Goal: Information Seeking & Learning: Learn about a topic

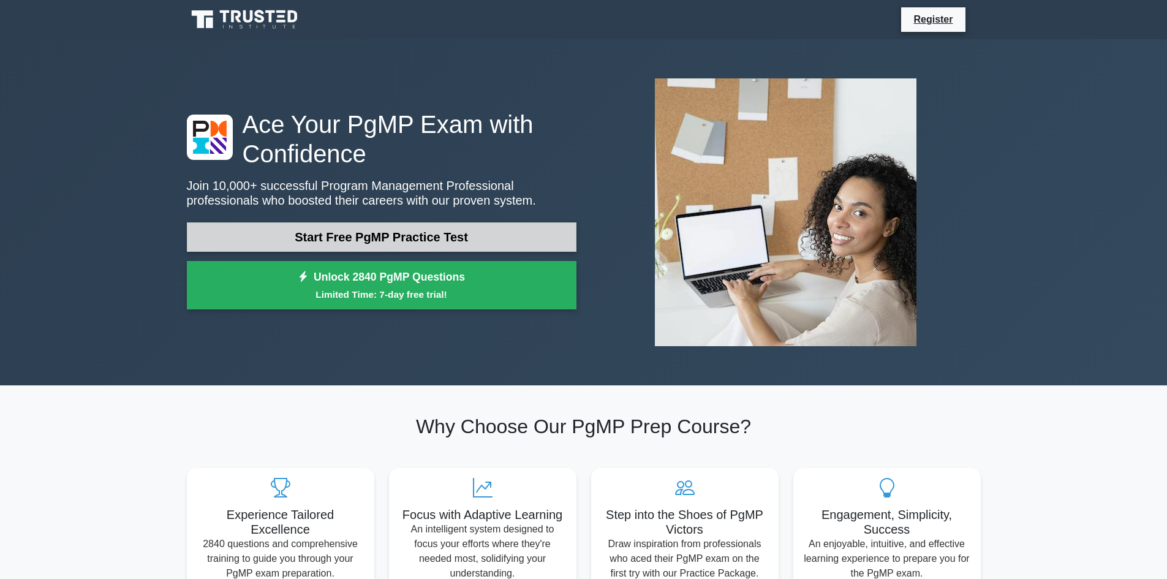
click at [337, 239] on link "Start Free PgMP Practice Test" at bounding box center [382, 236] width 390 height 29
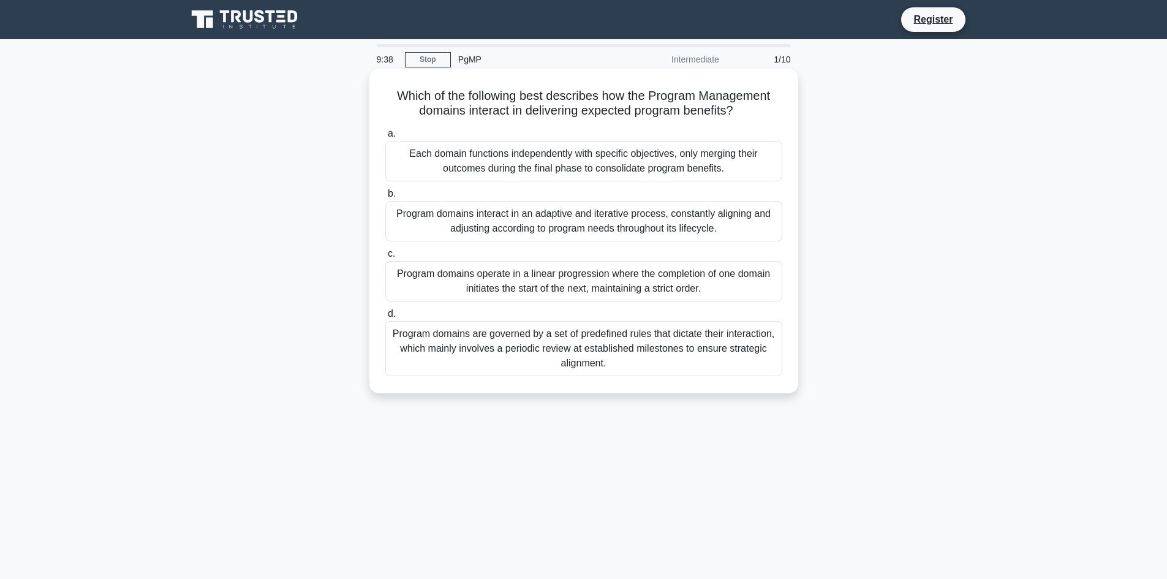
click at [586, 218] on div "Program domains interact in an adaptive and iterative process, constantly align…" at bounding box center [583, 221] width 397 height 40
click at [385, 198] on input "b. Program domains interact in an adaptive and iterative process, constantly al…" at bounding box center [385, 194] width 0 height 8
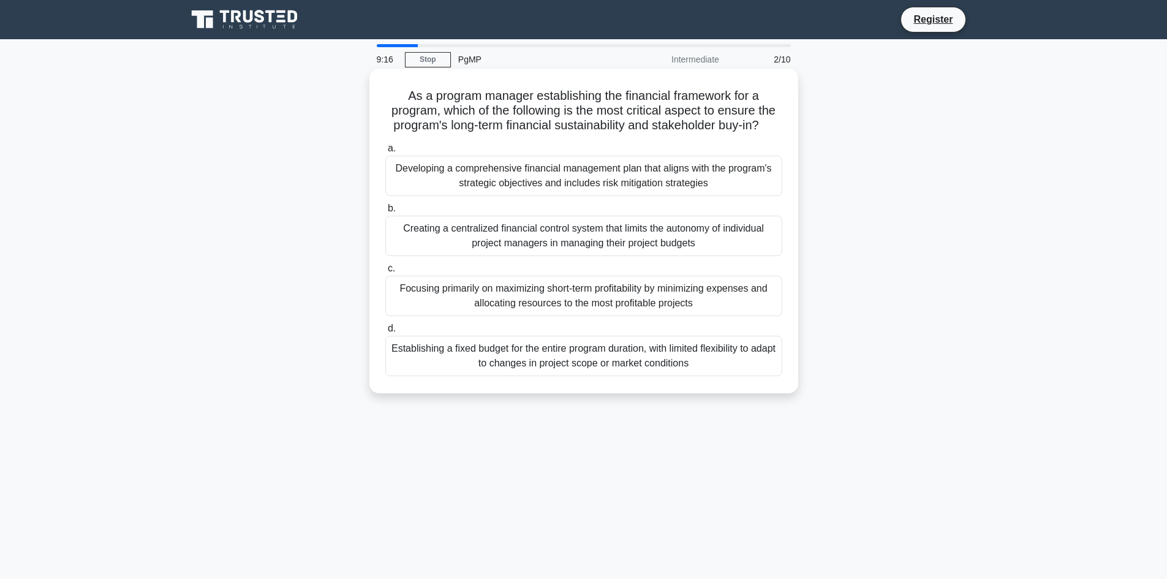
click at [562, 178] on div "Developing a comprehensive financial management plan that aligns with the progr…" at bounding box center [583, 176] width 397 height 40
click at [385, 153] on input "a. Developing a comprehensive financial management plan that aligns with the pr…" at bounding box center [385, 149] width 0 height 8
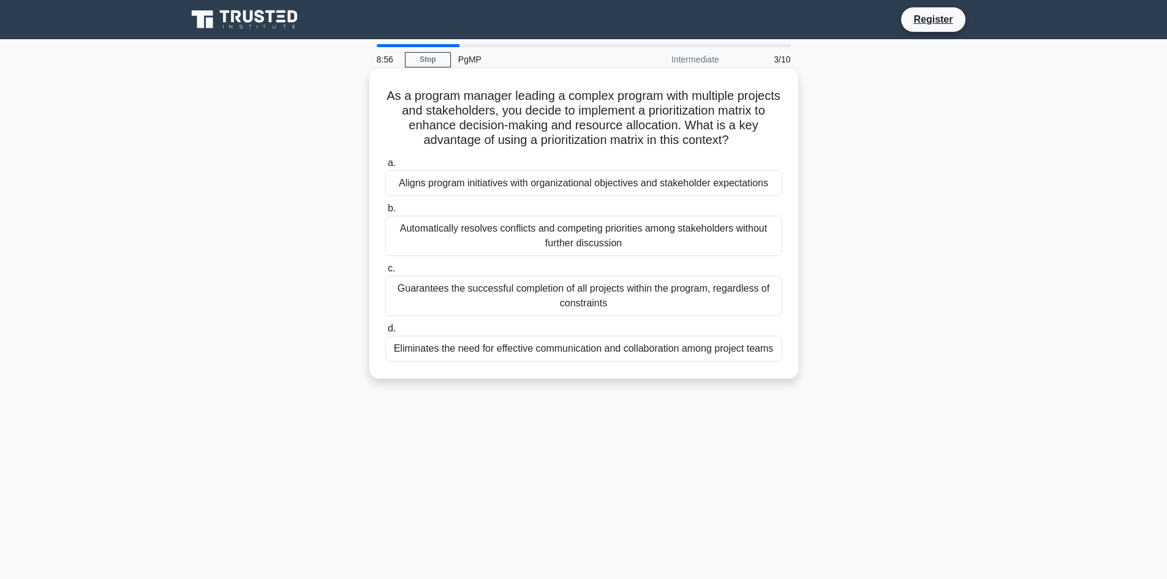
click at [571, 181] on div "Aligns program initiatives with organizational objectives and stakeholder expec…" at bounding box center [583, 183] width 397 height 26
click at [385, 167] on input "a. Aligns program initiatives with organizational objectives and stakeholder ex…" at bounding box center [385, 163] width 0 height 8
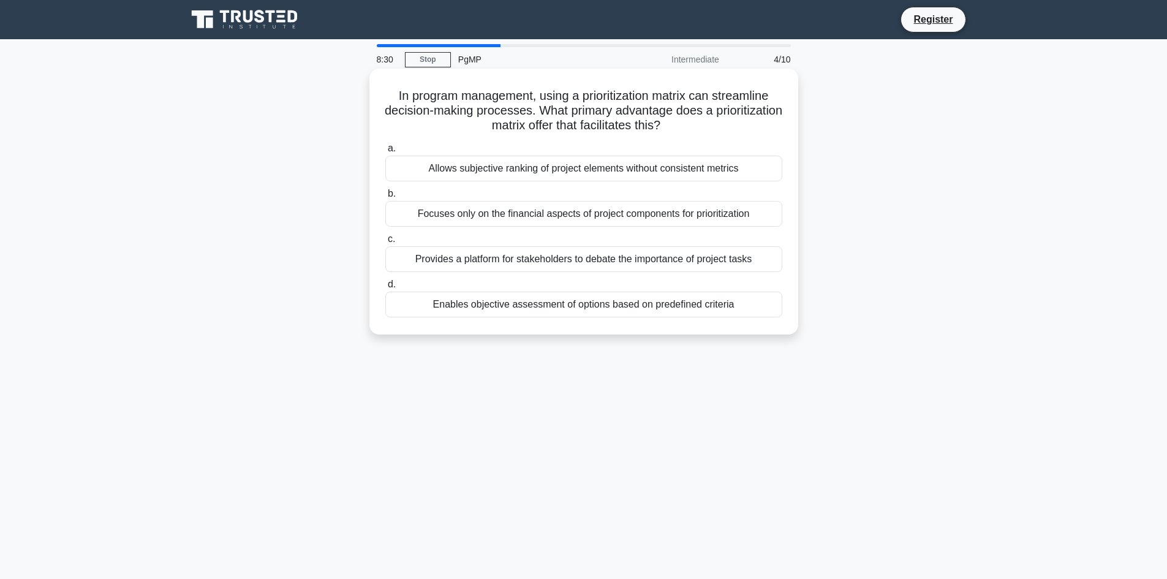
click at [577, 303] on div "Enables objective assessment of options based on predefined criteria" at bounding box center [583, 305] width 397 height 26
click at [385, 288] on input "d. Enables objective assessment of options based on predefined criteria" at bounding box center [385, 285] width 0 height 8
click at [581, 309] on div "Implement a tailored communication plan addressing their information needs." at bounding box center [583, 305] width 397 height 26
click at [385, 288] on input "d. Implement a tailored communication plan addressing their information needs." at bounding box center [385, 285] width 0 height 8
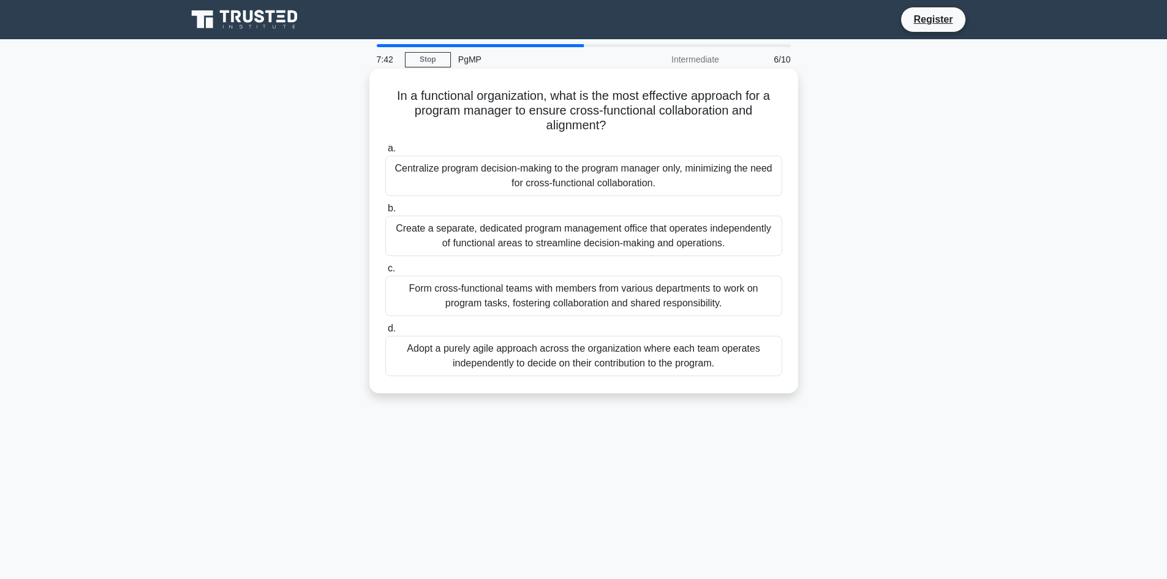
click at [516, 288] on div "Form cross-functional teams with members from various departments to work on pr…" at bounding box center [583, 296] width 397 height 40
click at [385, 273] on input "c. Form cross-functional teams with members from various departments to work on…" at bounding box center [385, 269] width 0 height 8
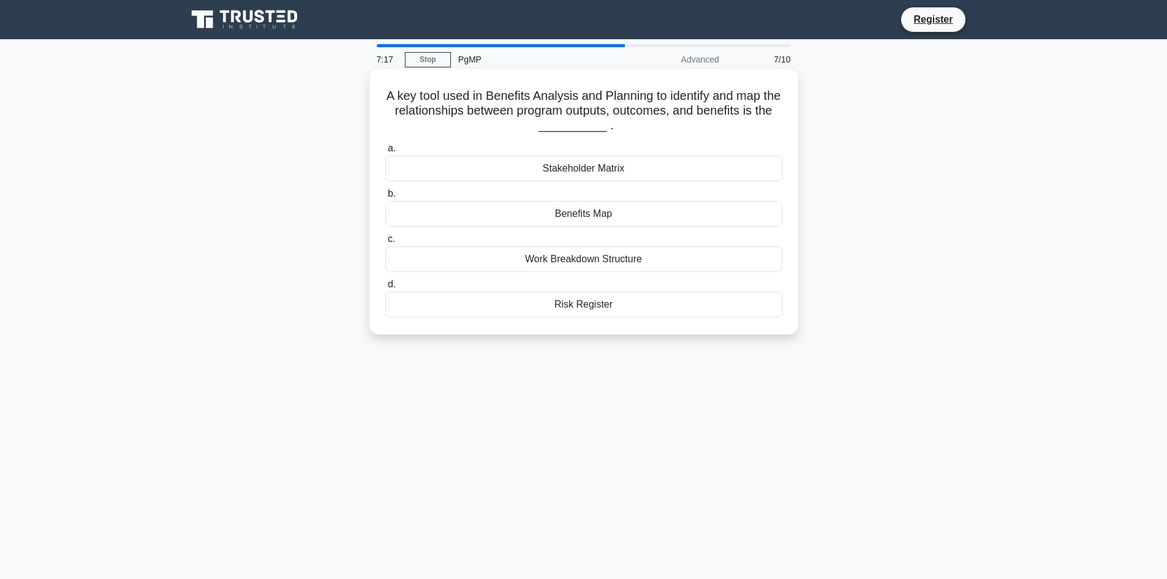
click at [582, 216] on div "Benefits Map" at bounding box center [583, 214] width 397 height 26
click at [385, 198] on input "b. Benefits Map" at bounding box center [385, 194] width 0 height 8
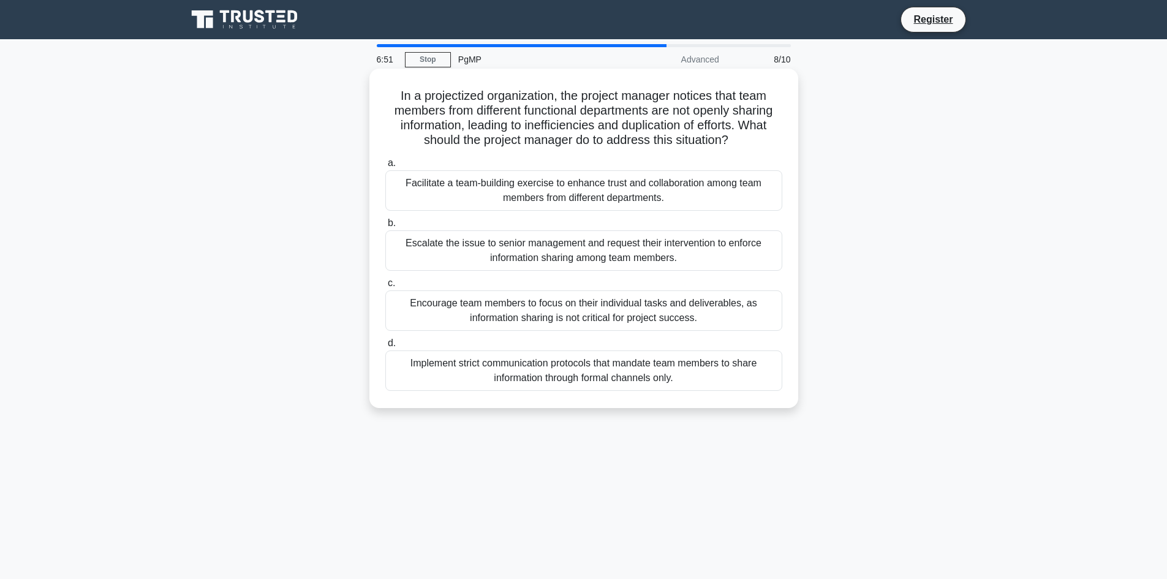
click at [568, 197] on div "Facilitate a team-building exercise to enhance trust and collaboration among te…" at bounding box center [583, 190] width 397 height 40
click at [385, 167] on input "a. Facilitate a team-building exercise to enhance trust and collaboration among…" at bounding box center [385, 163] width 0 height 8
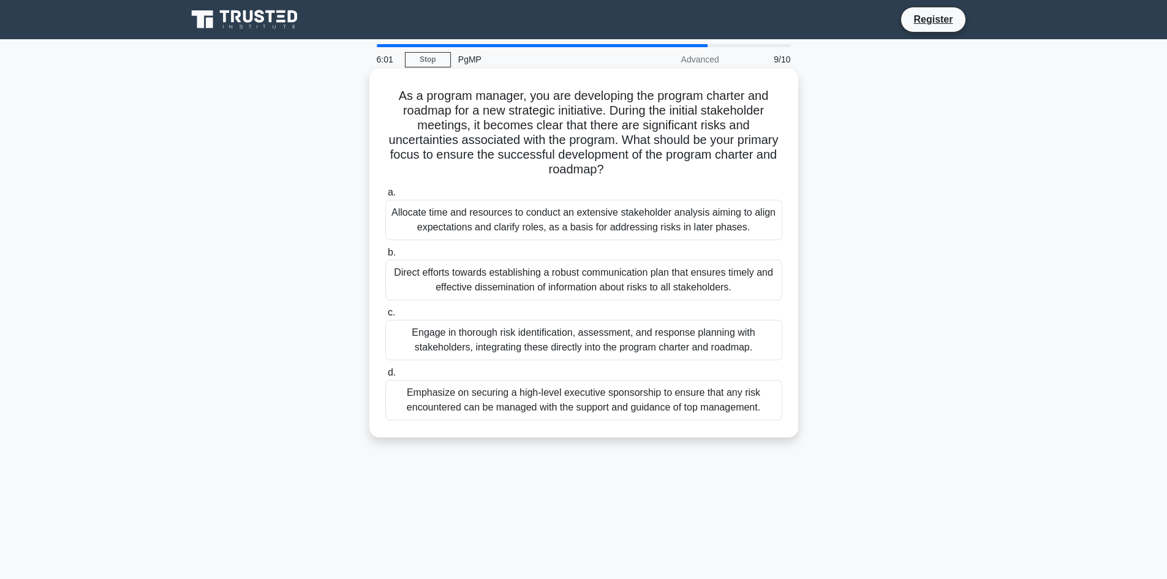
click at [563, 338] on div "Engage in thorough risk identification, assessment, and response planning with …" at bounding box center [583, 340] width 397 height 40
click at [385, 317] on input "c. Engage in thorough risk identification, assessment, and response planning wi…" at bounding box center [385, 313] width 0 height 8
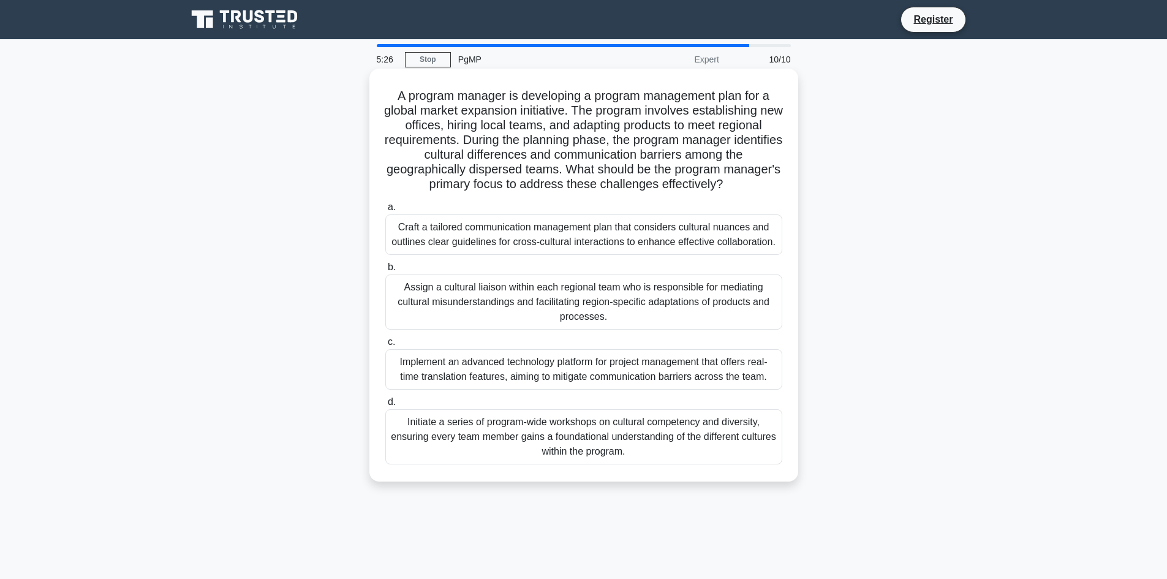
click at [559, 241] on div "Craft a tailored communication management plan that considers cultural nuances …" at bounding box center [583, 234] width 397 height 40
click at [385, 211] on input "a. Craft a tailored communication management plan that considers cultural nuanc…" at bounding box center [385, 207] width 0 height 8
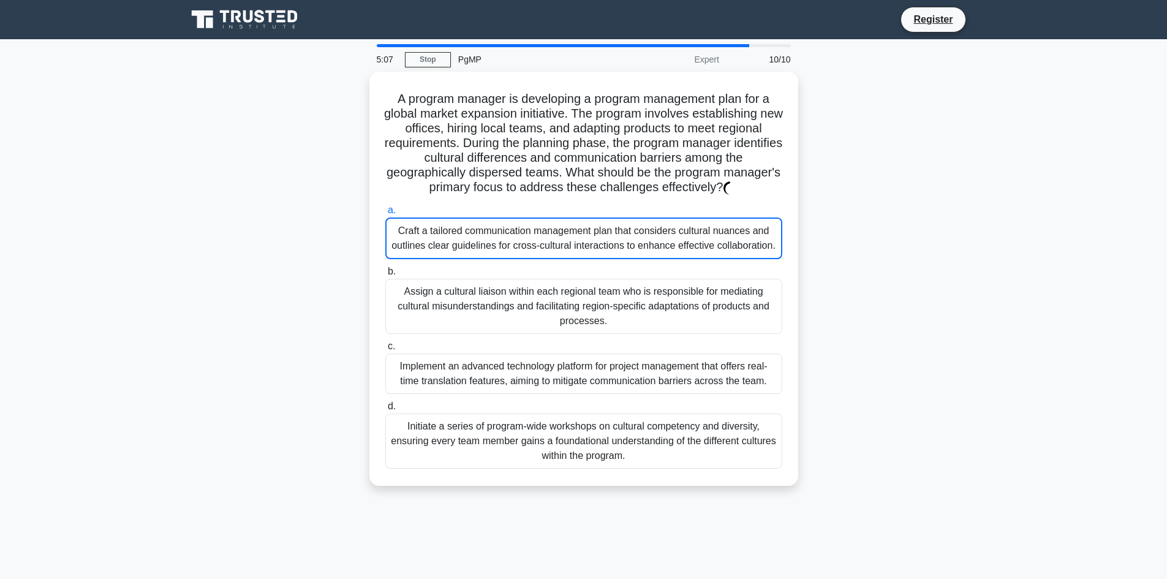
click at [234, 415] on div "A program manager is developing a program management plan for a global market e…" at bounding box center [583, 286] width 808 height 429
click at [422, 58] on link "Stop" at bounding box center [428, 59] width 46 height 15
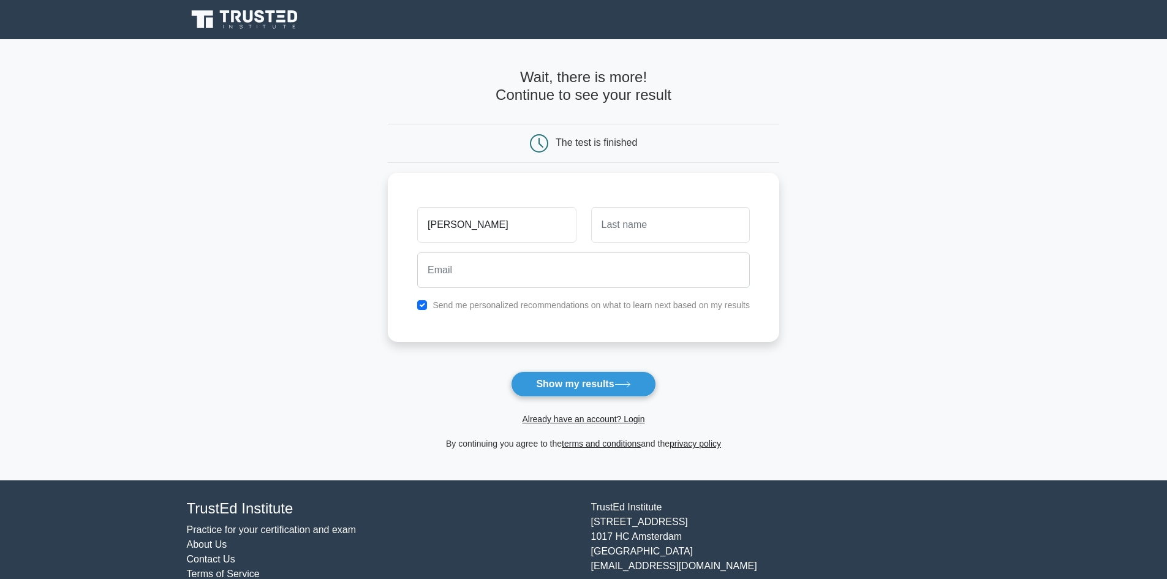
type input "John"
type input "Smith"
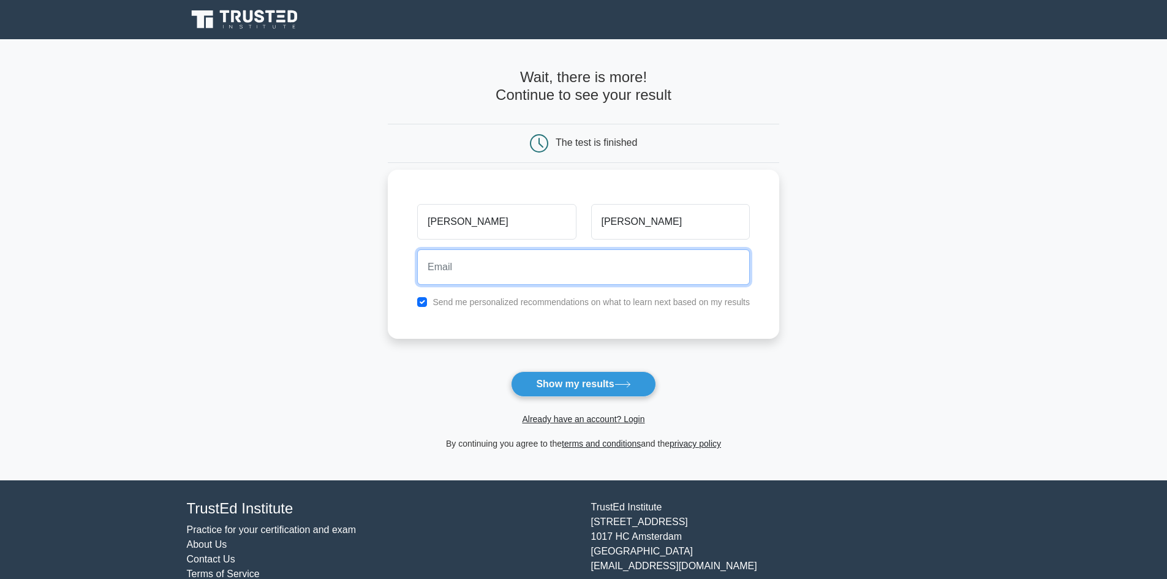
click at [491, 272] on input "email" at bounding box center [583, 267] width 333 height 36
paste input "xosomi1277@camjoint.com"
type input "xosomi1277@camjoint.com"
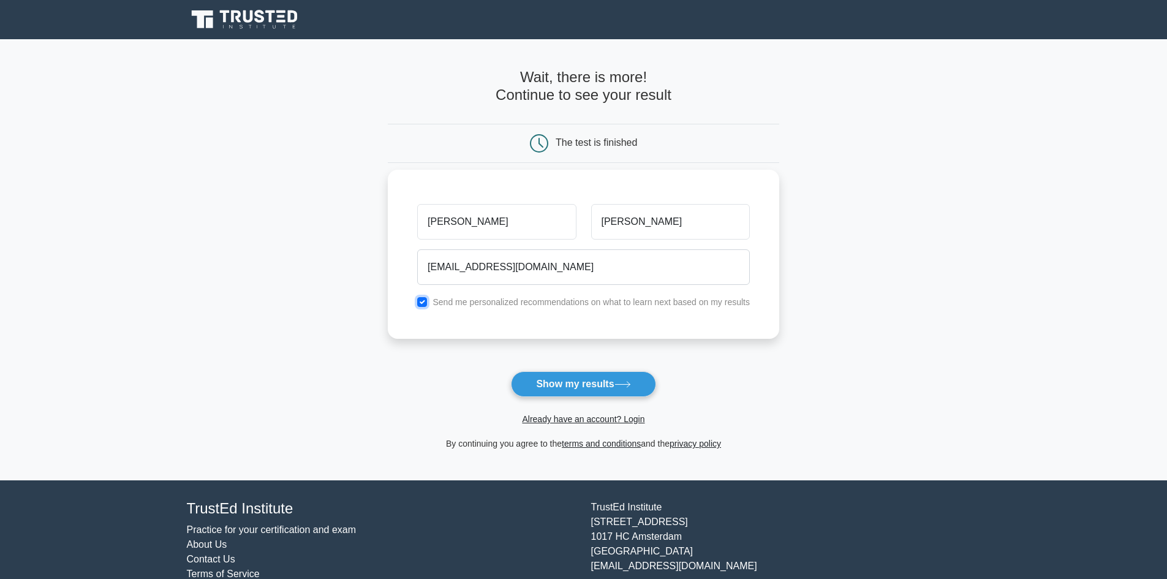
click at [420, 301] on input "checkbox" at bounding box center [422, 302] width 10 height 10
checkbox input "false"
click at [581, 382] on button "Show my results" at bounding box center [583, 384] width 145 height 26
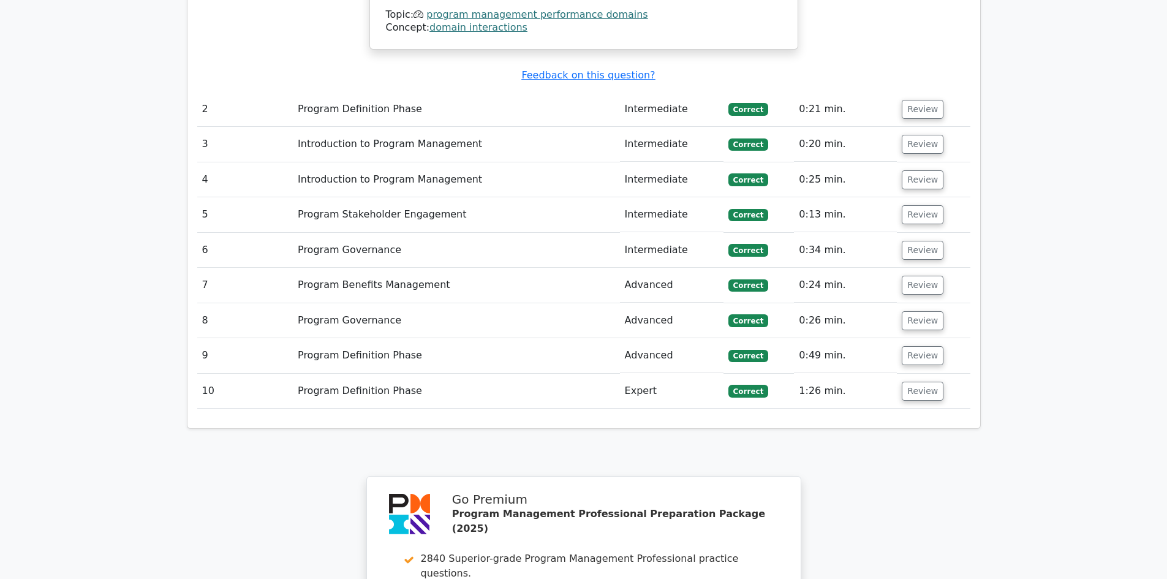
scroll to position [1286, 0]
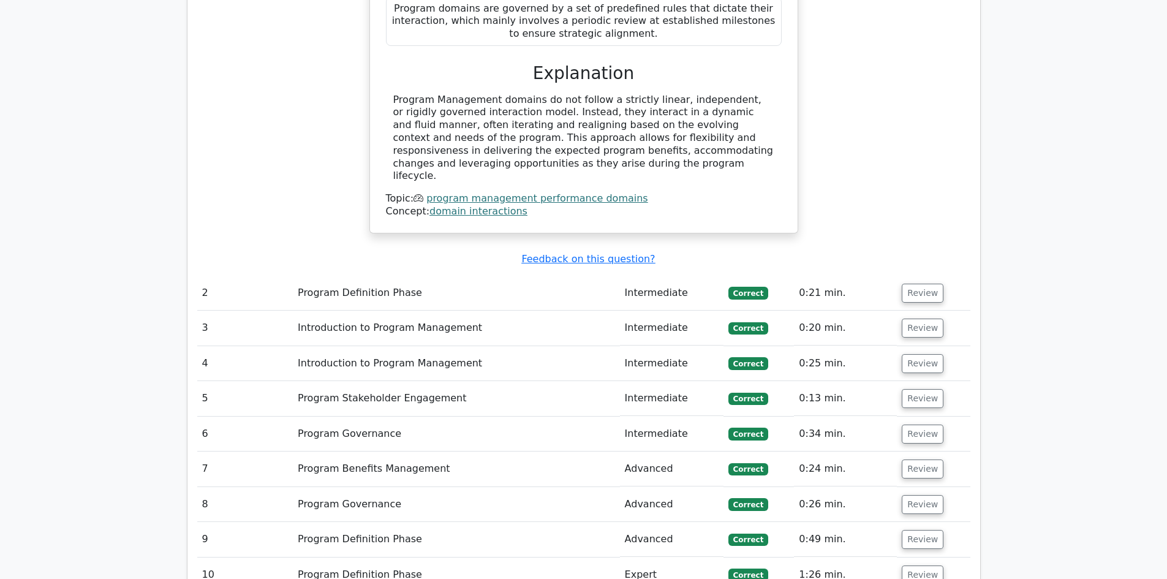
click at [543, 276] on td "Program Definition Phase" at bounding box center [456, 293] width 327 height 35
click at [916, 284] on button "Review" at bounding box center [923, 293] width 42 height 19
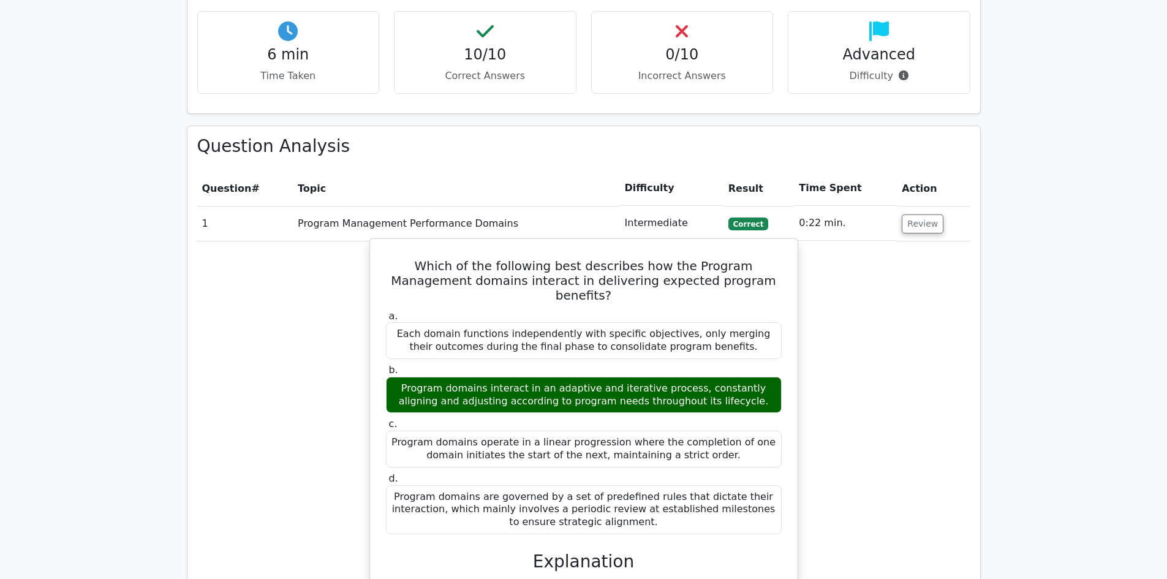
scroll to position [796, 0]
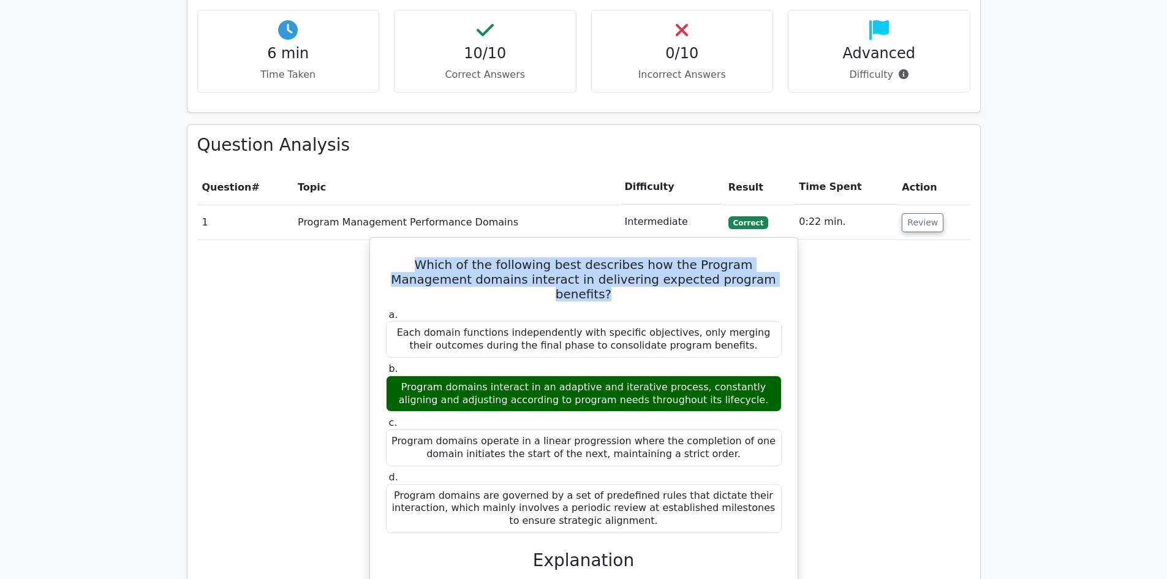
drag, startPoint x: 751, startPoint y: 238, endPoint x: 392, endPoint y: 225, distance: 359.1
click at [391, 257] on h5 "Which of the following best describes how the Program Management domains intera…" at bounding box center [584, 279] width 398 height 44
copy h5 "Which of the following best describes how the Program Management domains intera…"
drag, startPoint x: 609, startPoint y: 466, endPoint x: 402, endPoint y: 267, distance: 287.2
click at [402, 306] on div "a. Each domain functions independently with specific objectives, only merging t…" at bounding box center [583, 420] width 410 height 229
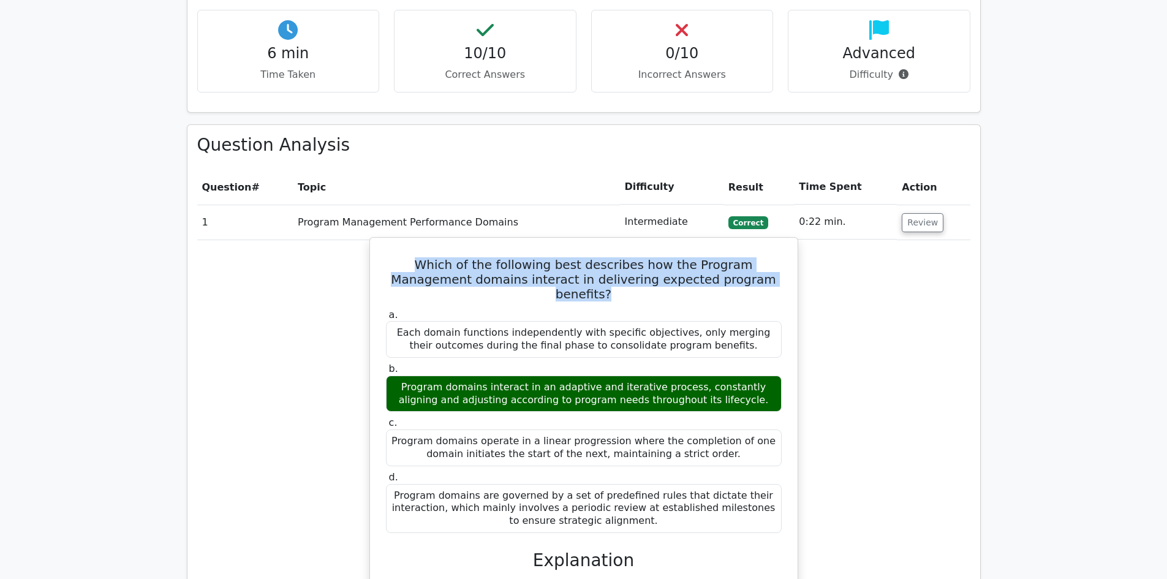
copy div "Each domain functions independently with specific objectives, only merging thei…"
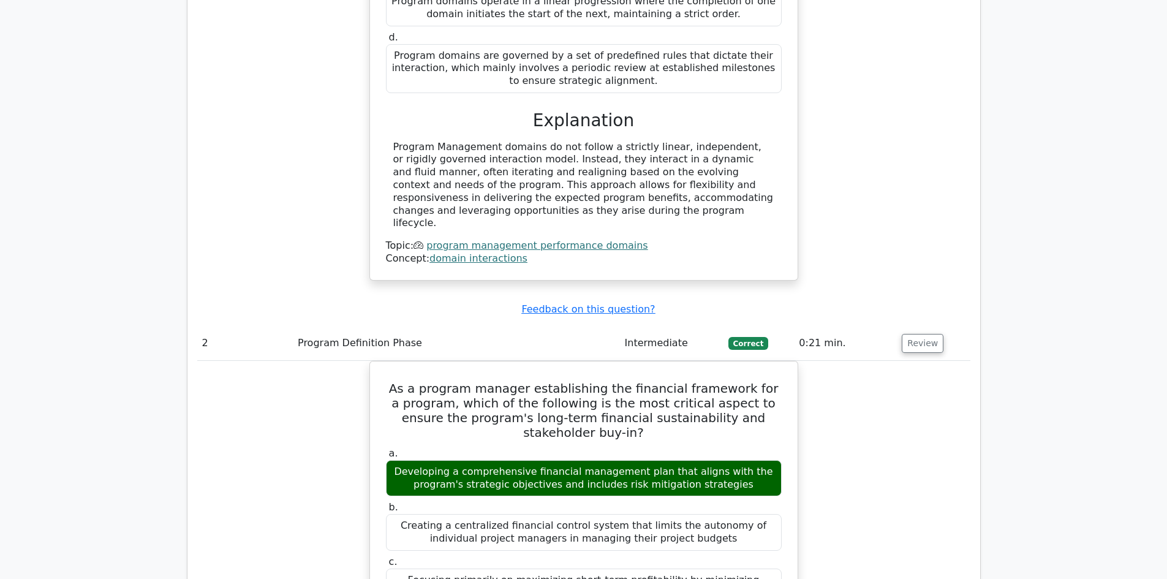
scroll to position [1470, 0]
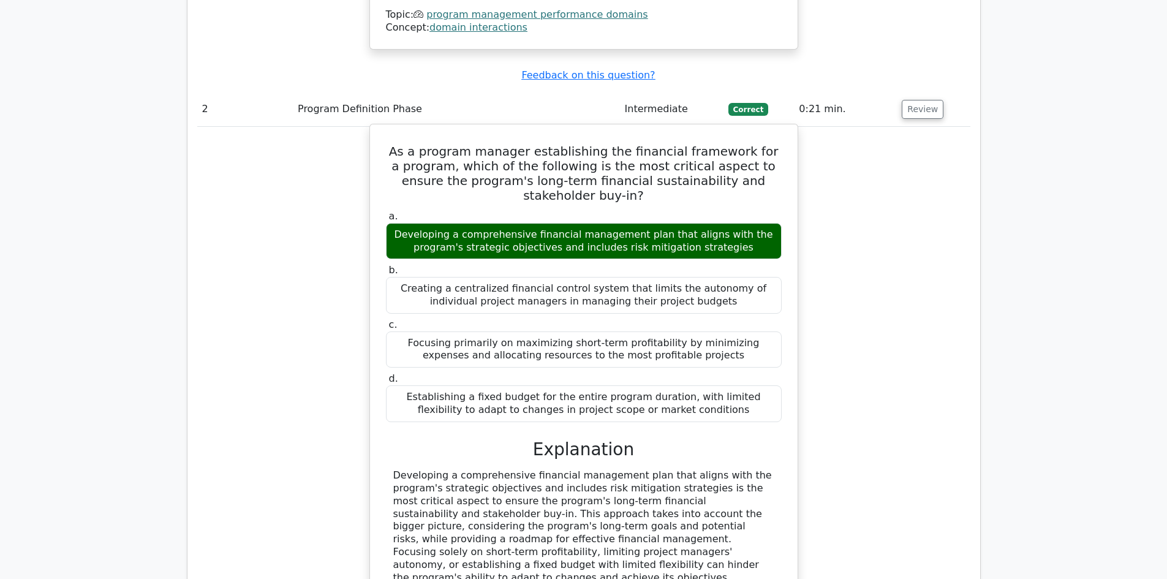
drag, startPoint x: 705, startPoint y: 339, endPoint x: 394, endPoint y: 83, distance: 402.9
click at [394, 129] on div "As a program manager establishing the financial framework for a program, which …" at bounding box center [584, 385] width 418 height 513
copy div "As a program manager establishing the financial framework for a program, which …"
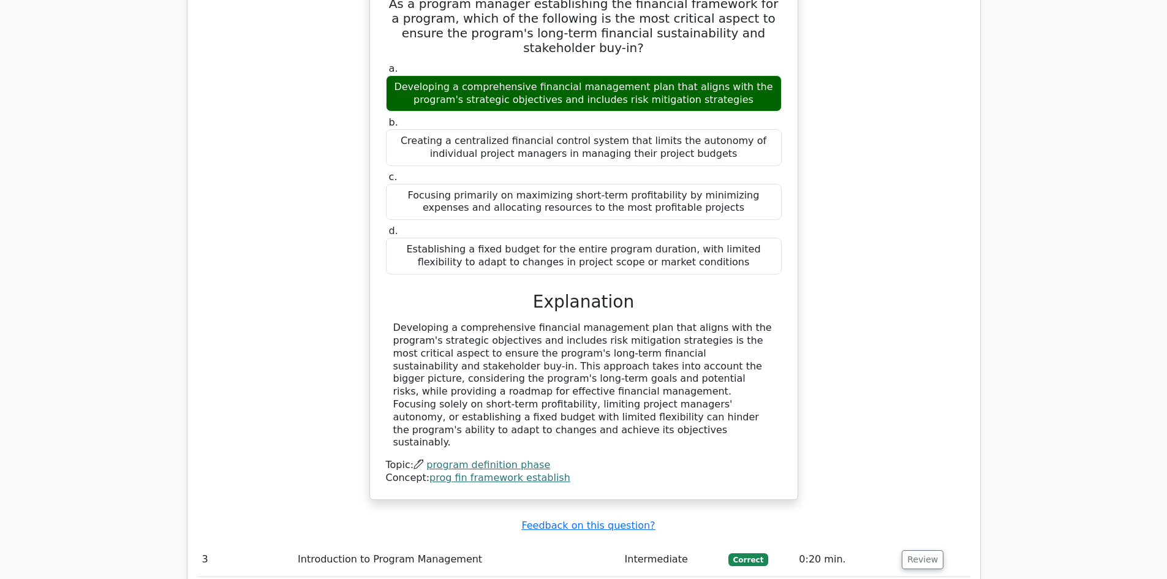
scroll to position [1837, 0]
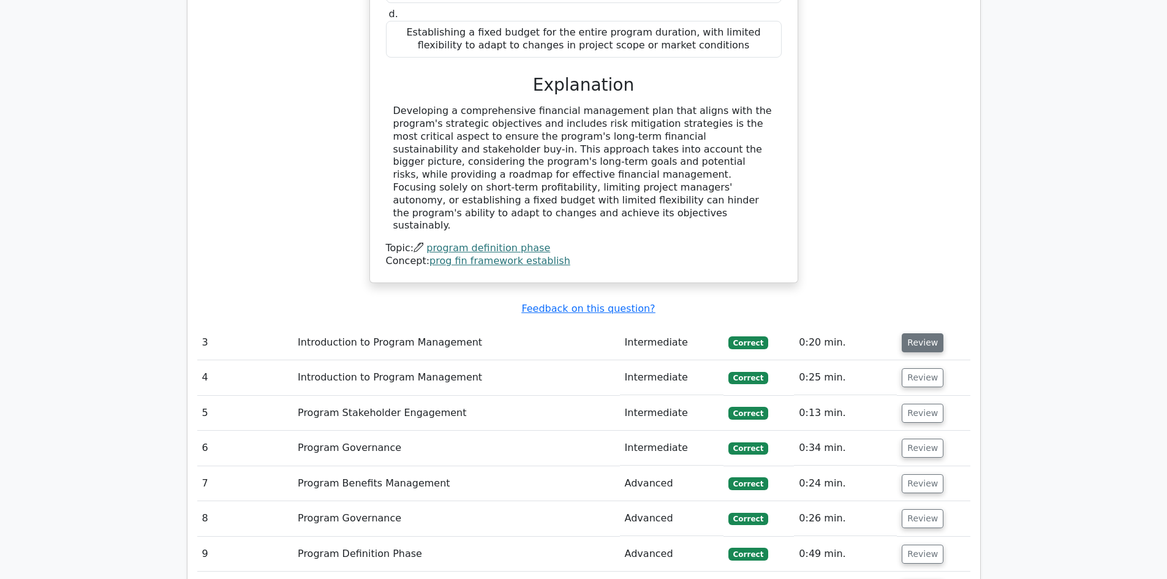
click at [924, 333] on button "Review" at bounding box center [923, 342] width 42 height 19
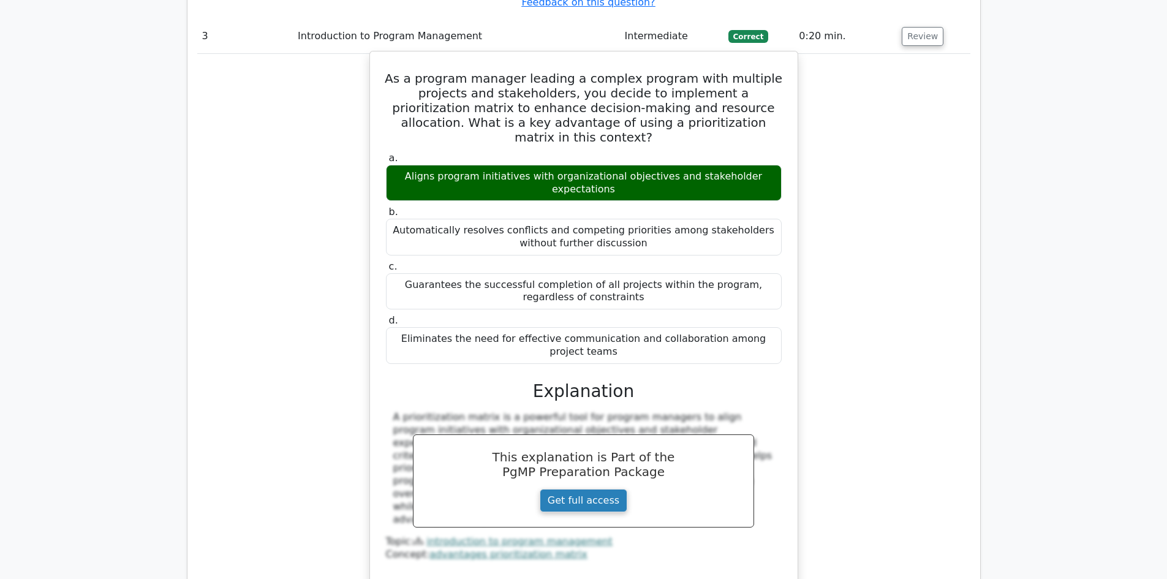
scroll to position [1960, 0]
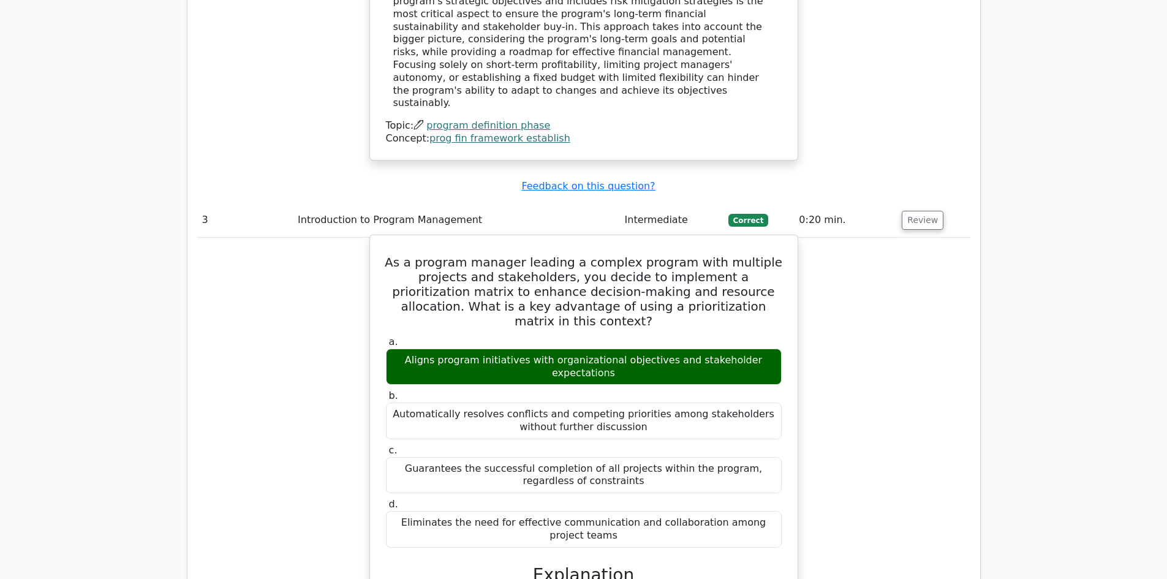
drag, startPoint x: 403, startPoint y: 164, endPoint x: 774, endPoint y: 393, distance: 435.3
click at [774, 393] on div "As a program manager leading a complex program with multiple projects and stake…" at bounding box center [584, 508] width 418 height 536
copy div "As a program manager leading a complex program with multiple projects and stake…"
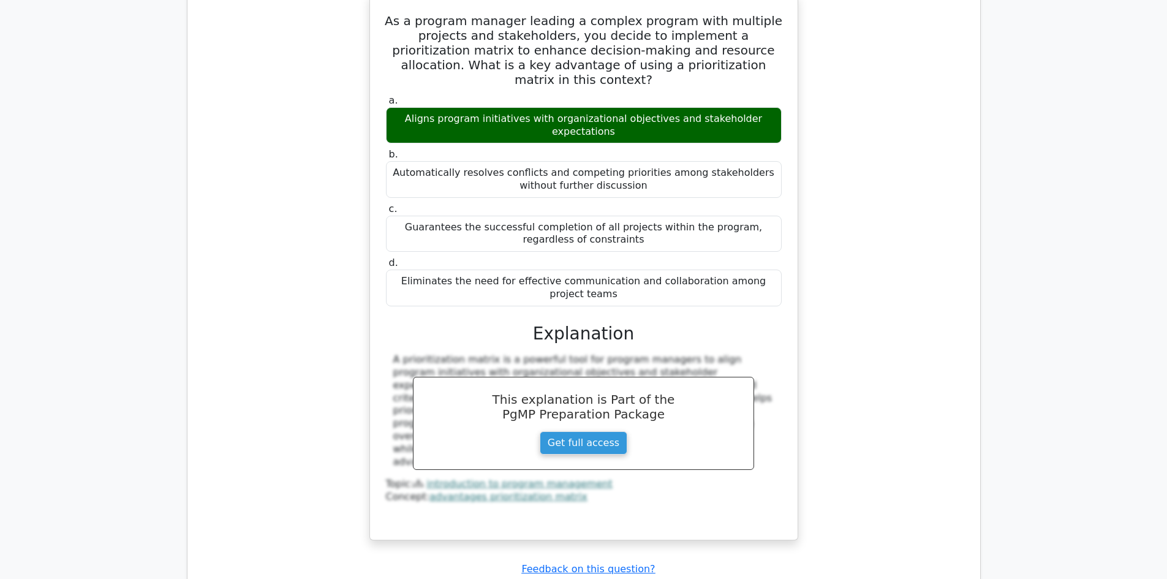
scroll to position [2389, 0]
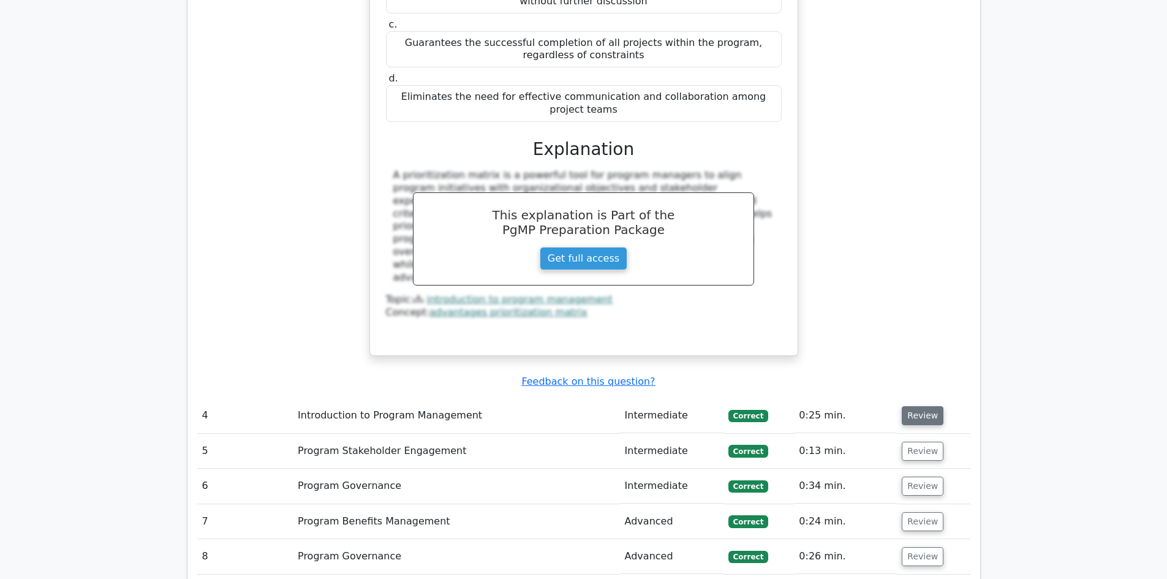
click at [925, 406] on button "Review" at bounding box center [923, 415] width 42 height 19
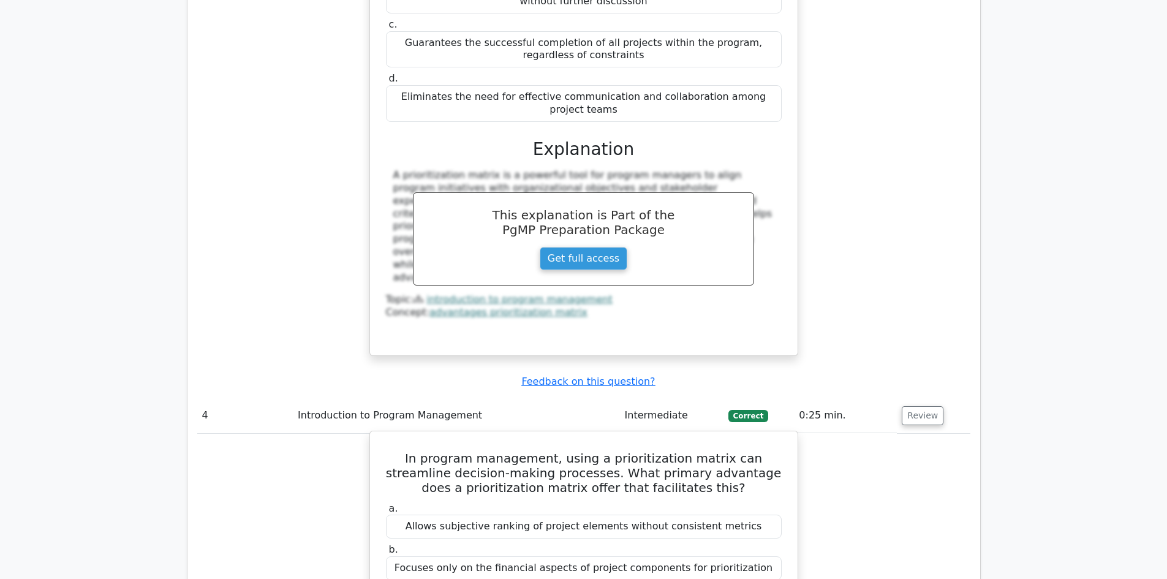
drag, startPoint x: 727, startPoint y: 510, endPoint x: 390, endPoint y: 325, distance: 384.8
copy div "In program management, using a prioritization matrix can streamline decision-ma…"
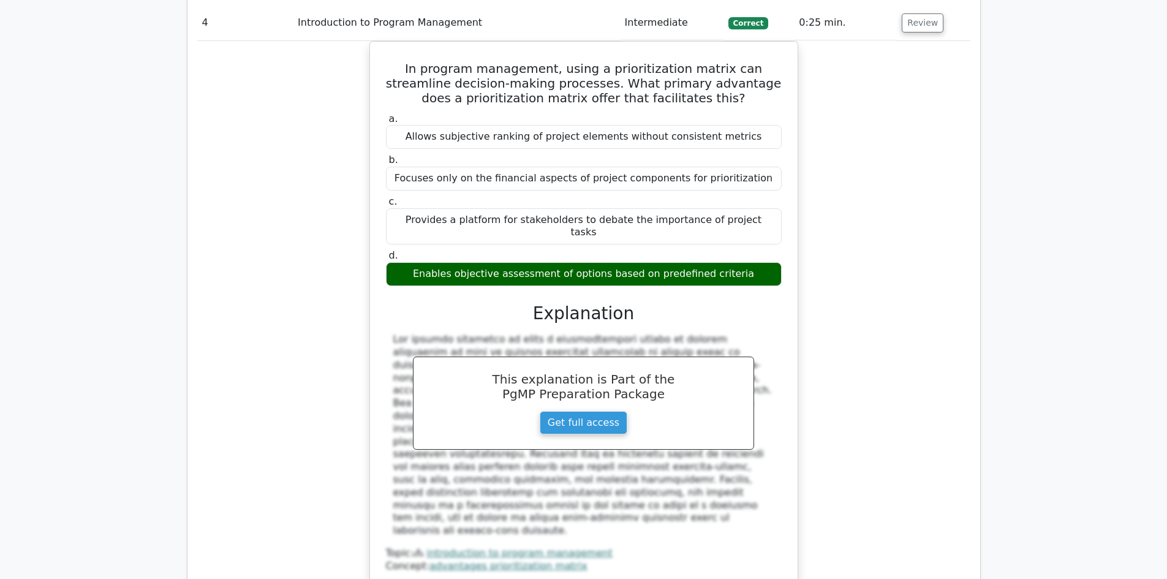
scroll to position [3062, 0]
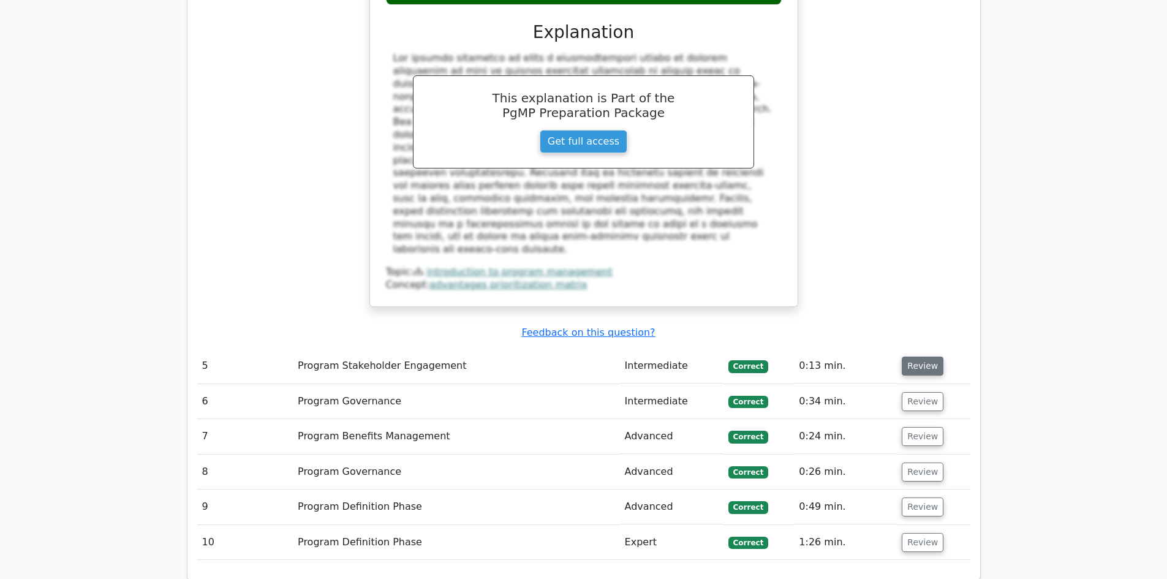
click at [912, 356] on button "Review" at bounding box center [923, 365] width 42 height 19
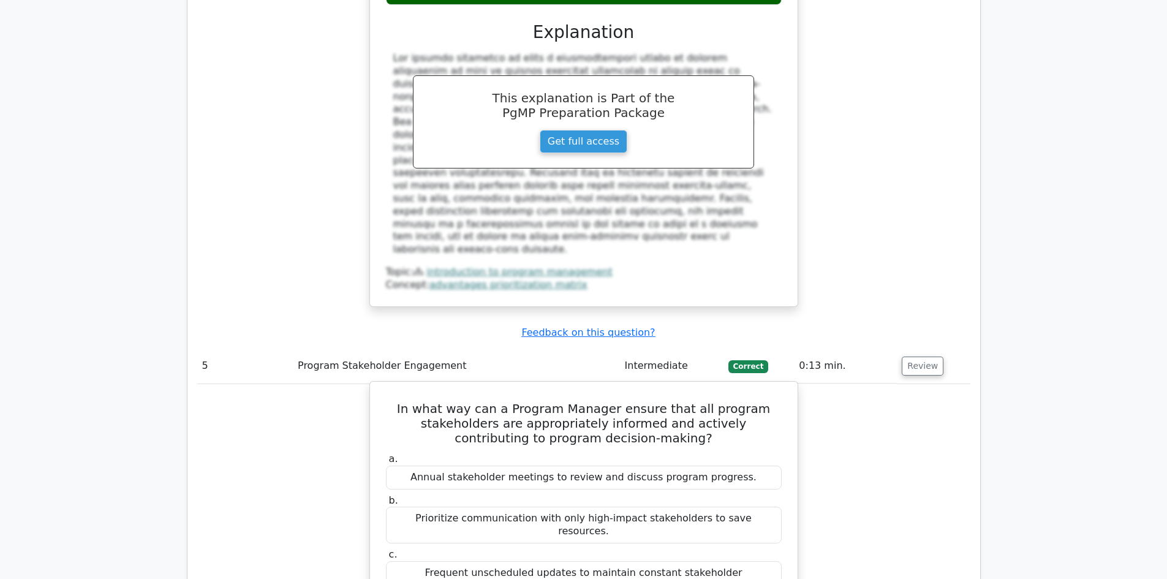
drag, startPoint x: 759, startPoint y: 410, endPoint x: 404, endPoint y: 224, distance: 401.3
copy div "In what way can a Program Manager ensure that all program stakeholders are appr…"
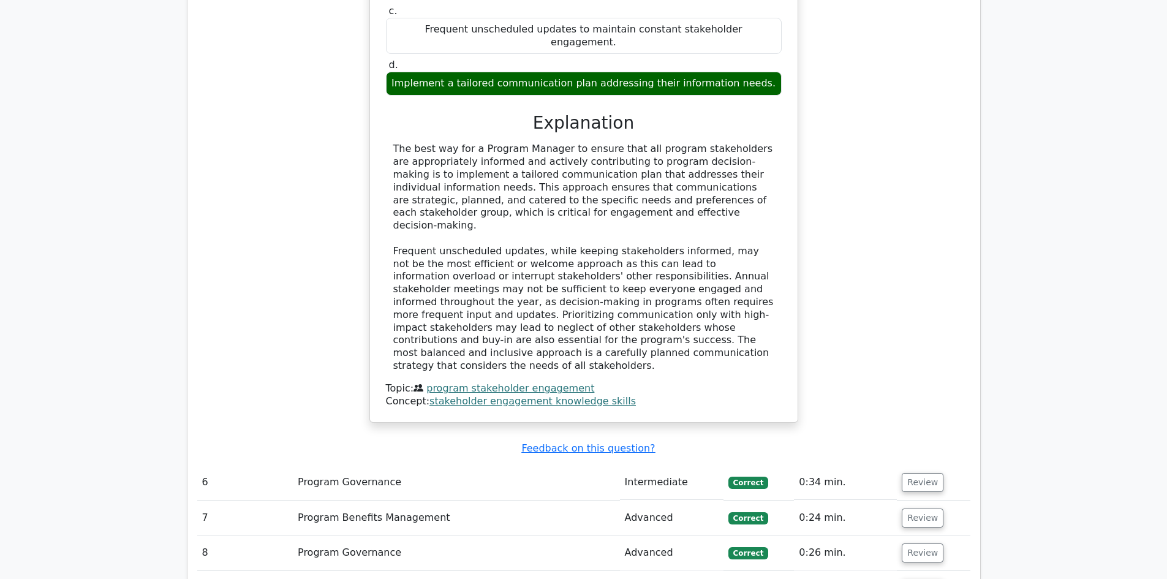
scroll to position [3614, 0]
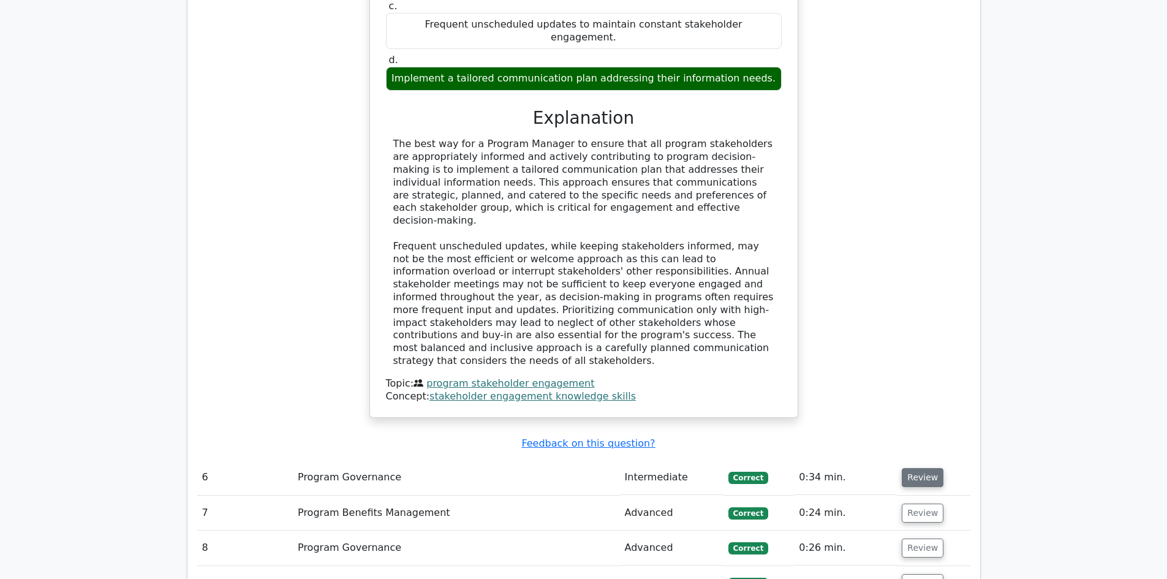
click at [921, 468] on button "Review" at bounding box center [923, 477] width 42 height 19
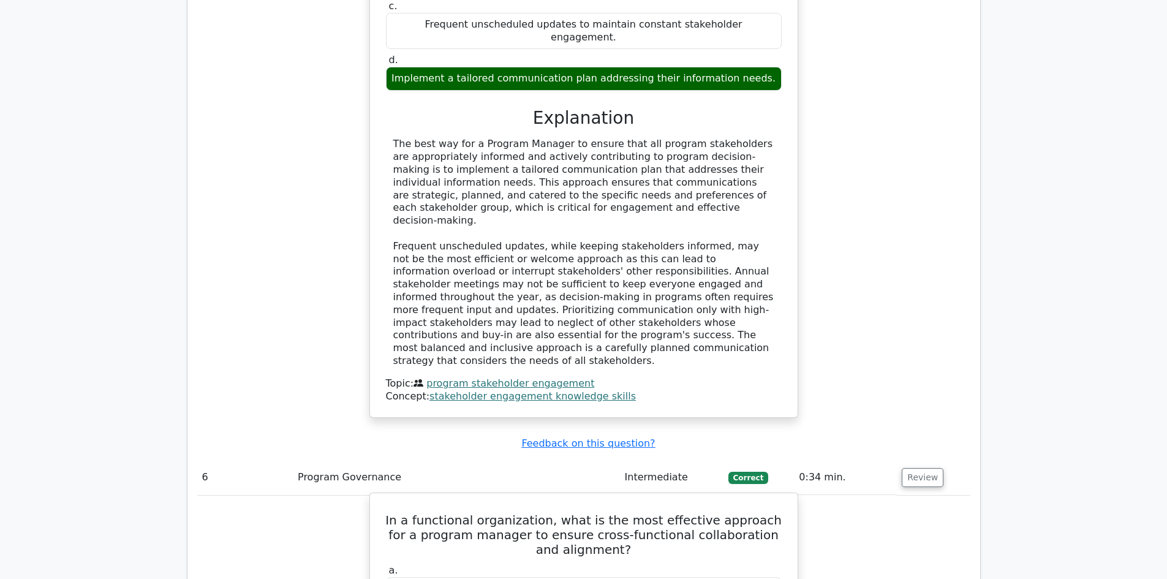
drag, startPoint x: 726, startPoint y: 523, endPoint x: 390, endPoint y: 284, distance: 412.3
copy div "In a functional organization, what is the most effective approach for a program…"
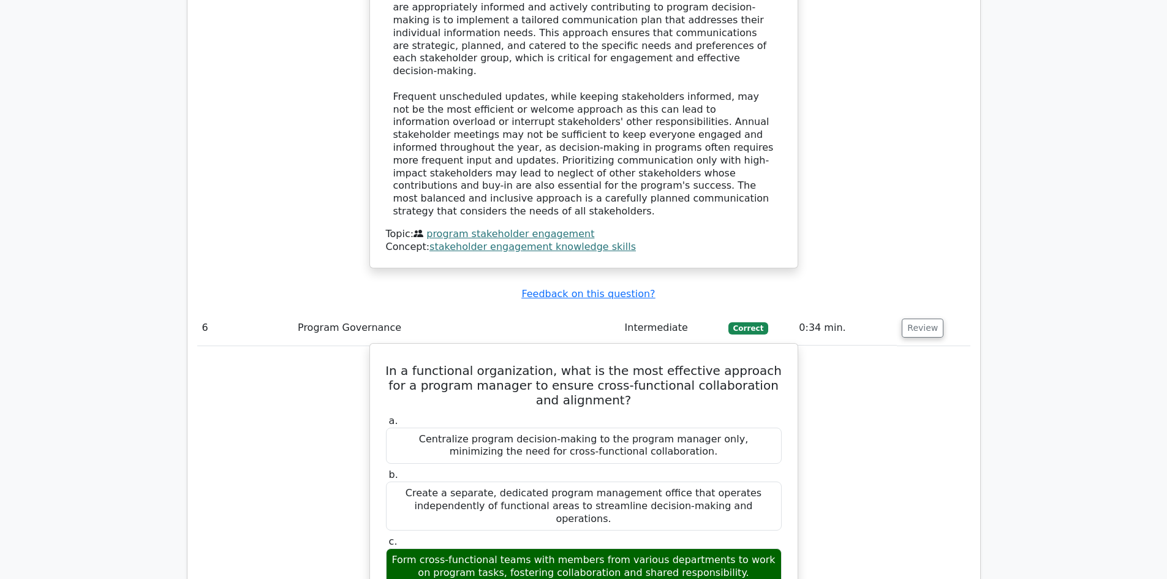
scroll to position [4042, 0]
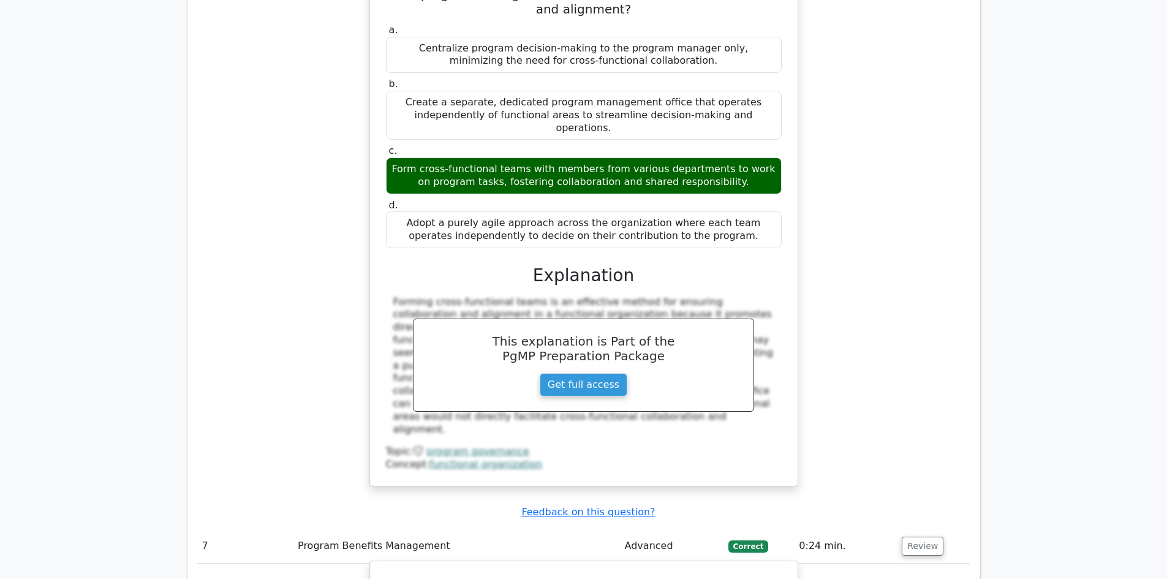
scroll to position [4410, 0]
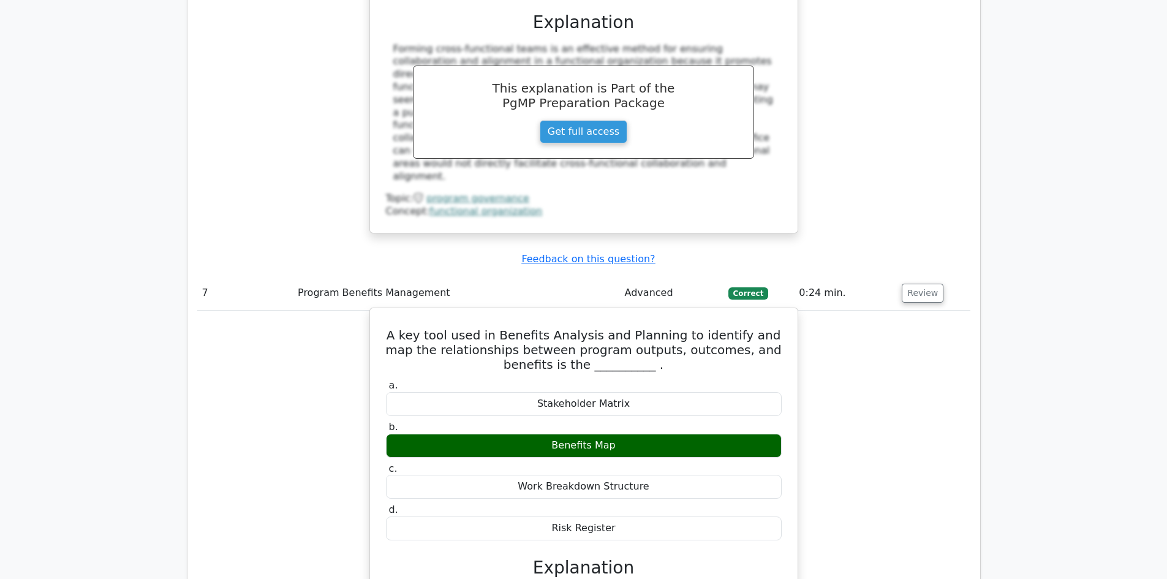
drag, startPoint x: 391, startPoint y: 78, endPoint x: 620, endPoint y: 266, distance: 296.0
copy div "A key tool used in Benefits Analysis and Planning to identify and map the relat…"
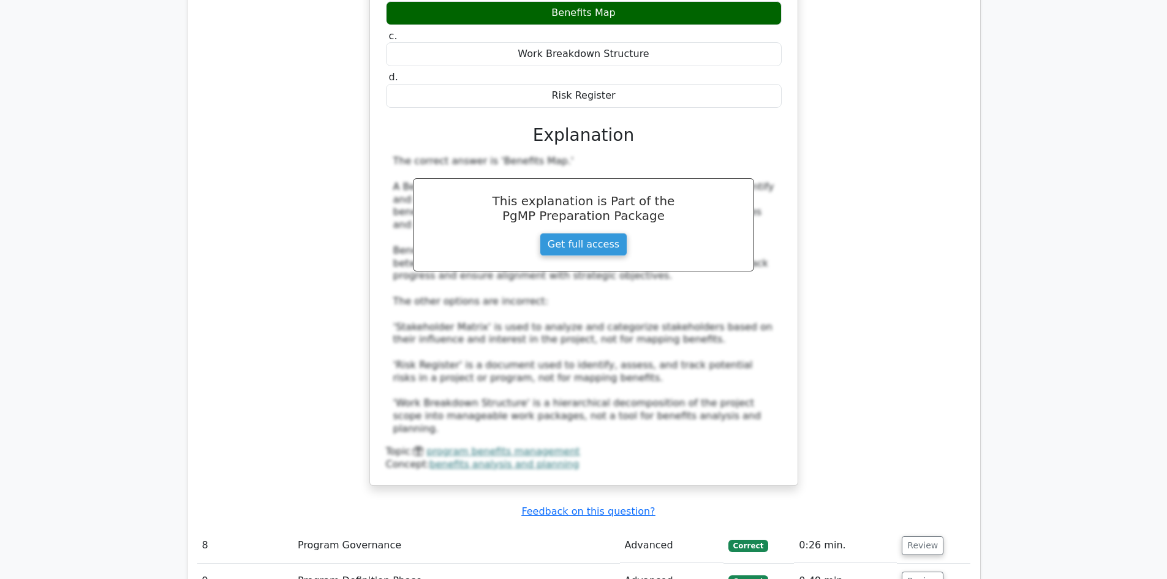
scroll to position [4900, 0]
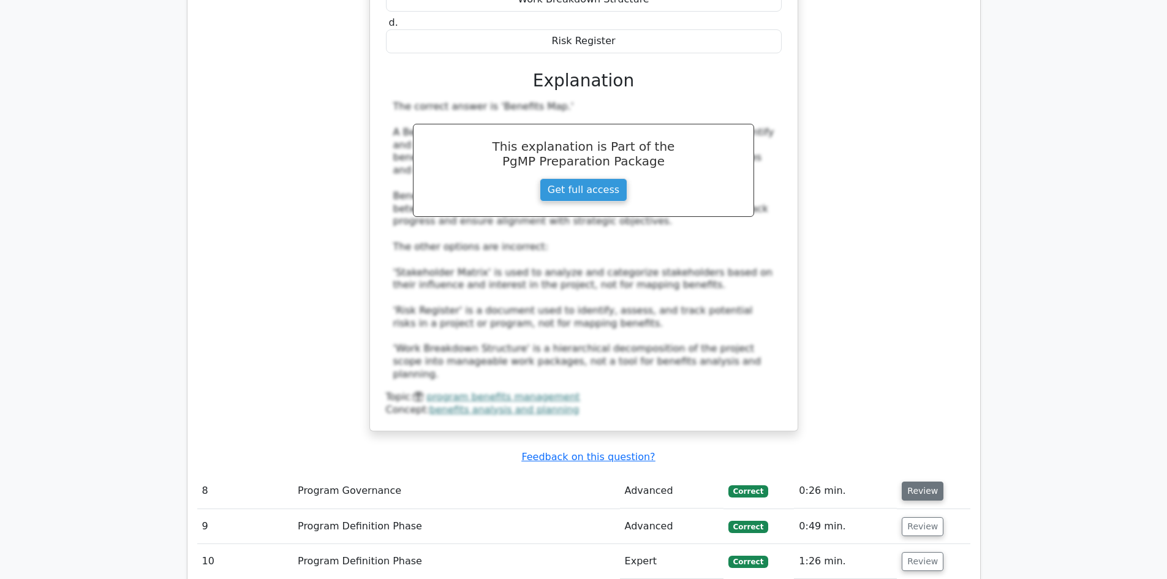
click at [903, 481] on button "Review" at bounding box center [923, 490] width 42 height 19
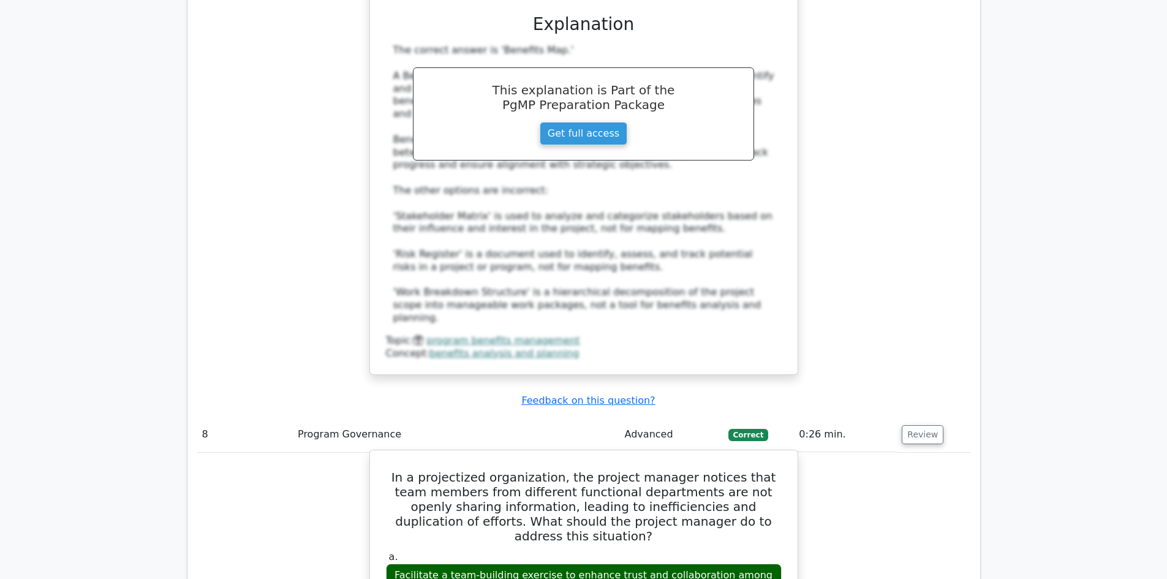
scroll to position [5022, 0]
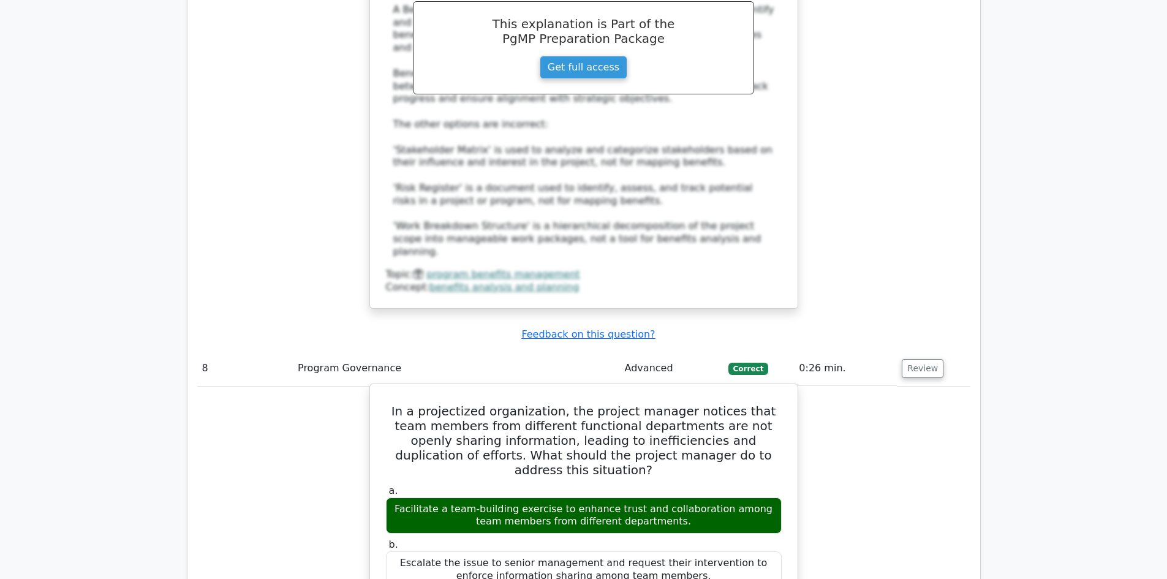
drag, startPoint x: 681, startPoint y: 402, endPoint x: 395, endPoint y: 146, distance: 383.9
copy div "In a projectized organization, the project manager notices that team members fr…"
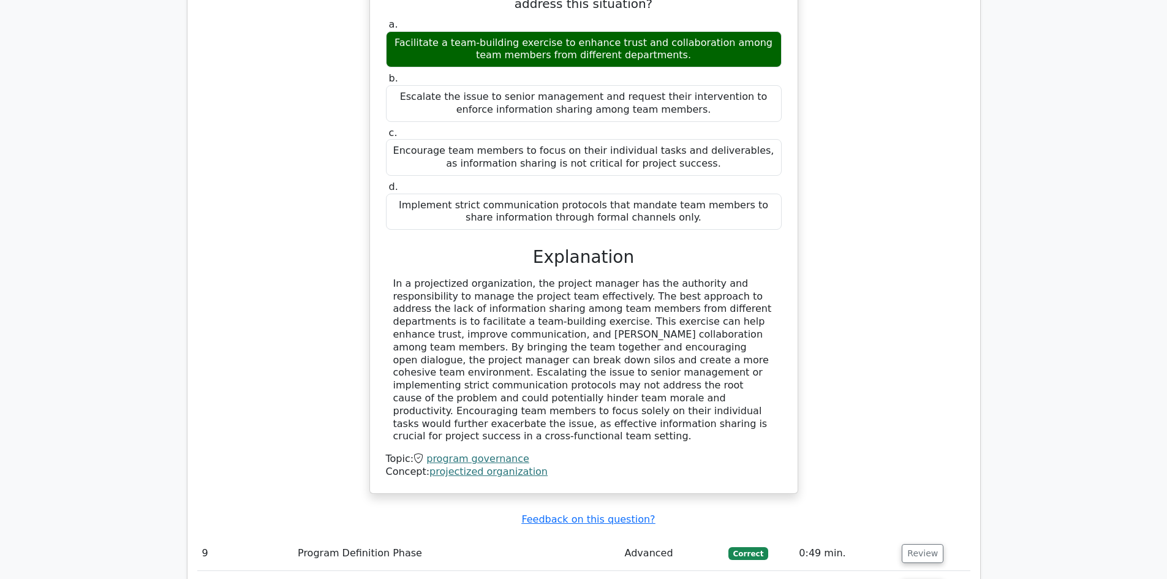
scroll to position [5696, 0]
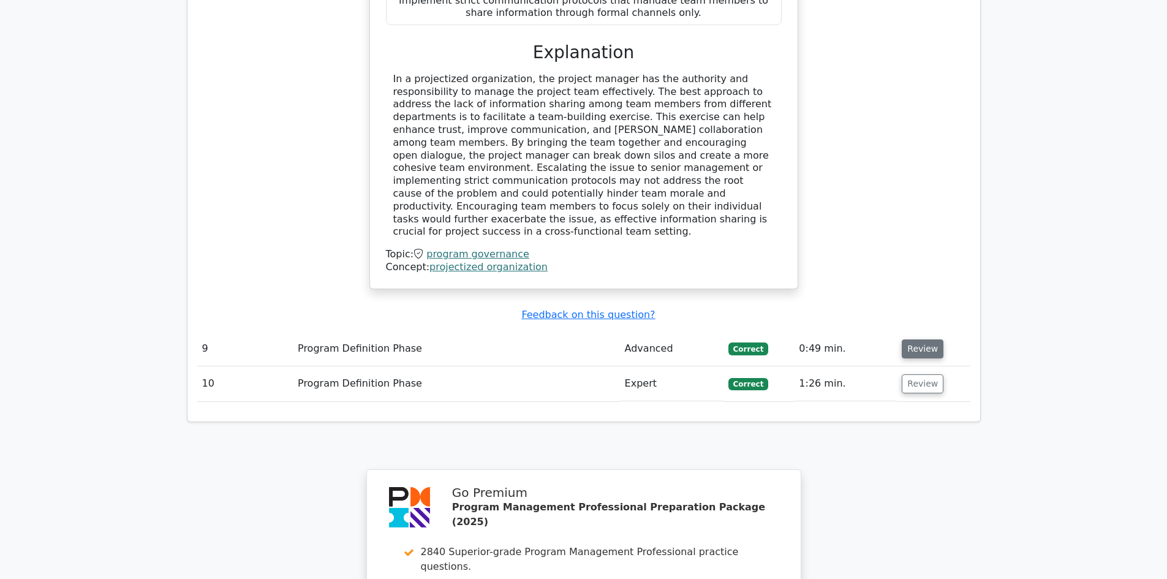
click at [911, 339] on button "Review" at bounding box center [923, 348] width 42 height 19
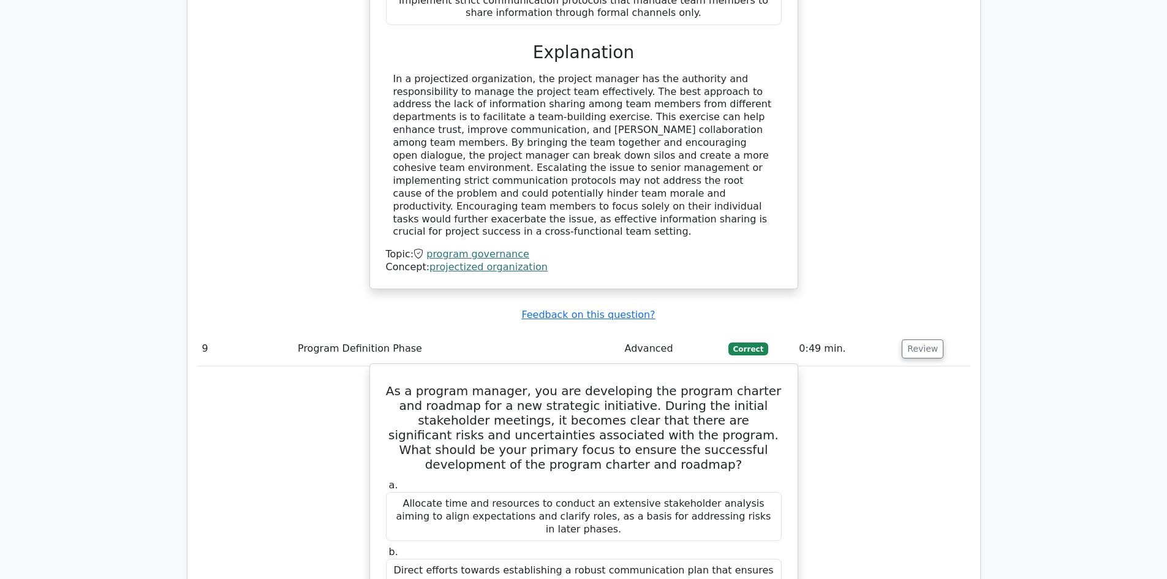
drag, startPoint x: 766, startPoint y: 383, endPoint x: 384, endPoint y: 88, distance: 482.8
copy div "As a program manager, you are developing the program charter and roadmap for a …"
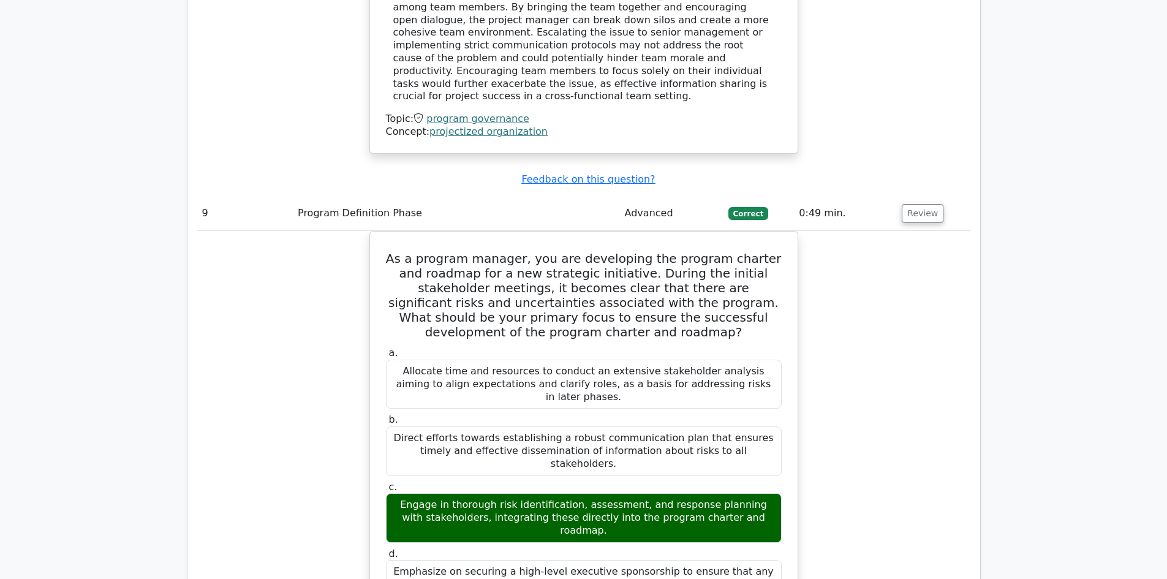
scroll to position [5941, 0]
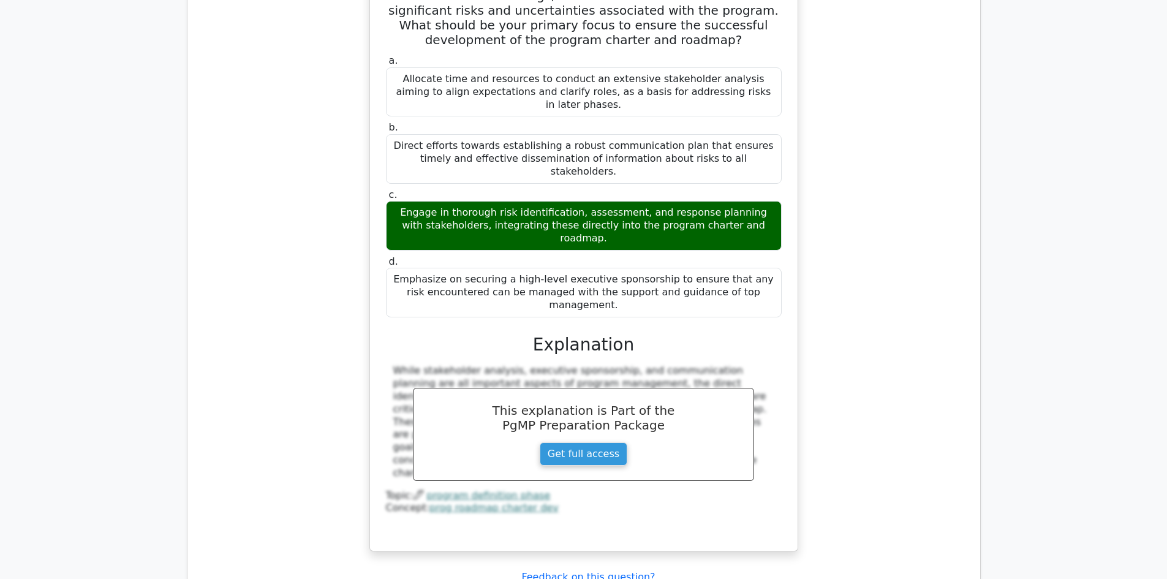
scroll to position [6308, 0]
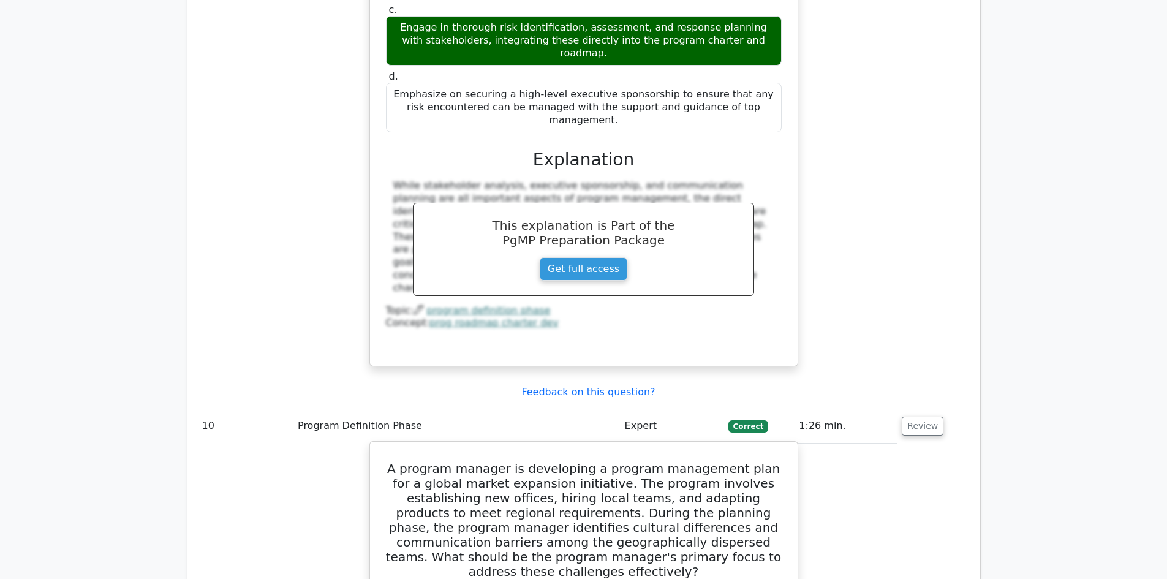
drag, startPoint x: 412, startPoint y: 143, endPoint x: 682, endPoint y: 458, distance: 415.3
